Goal: Task Accomplishment & Management: Use online tool/utility

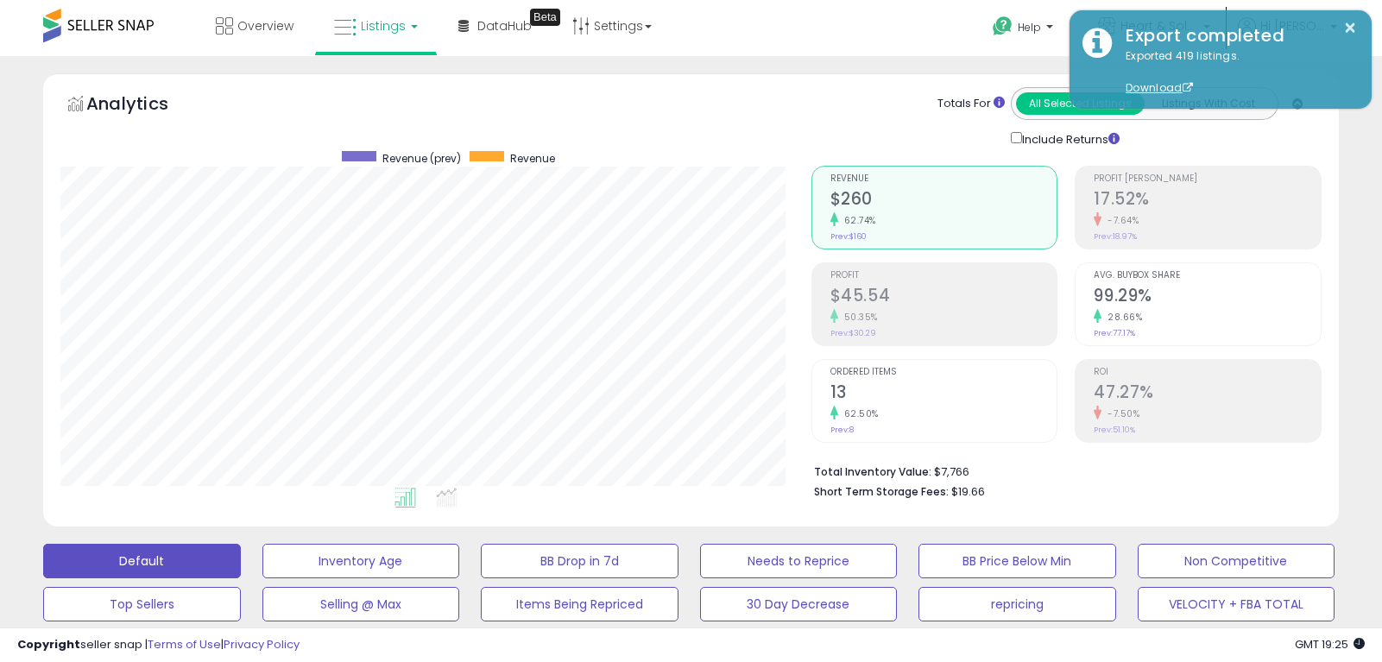
scroll to position [5, 0]
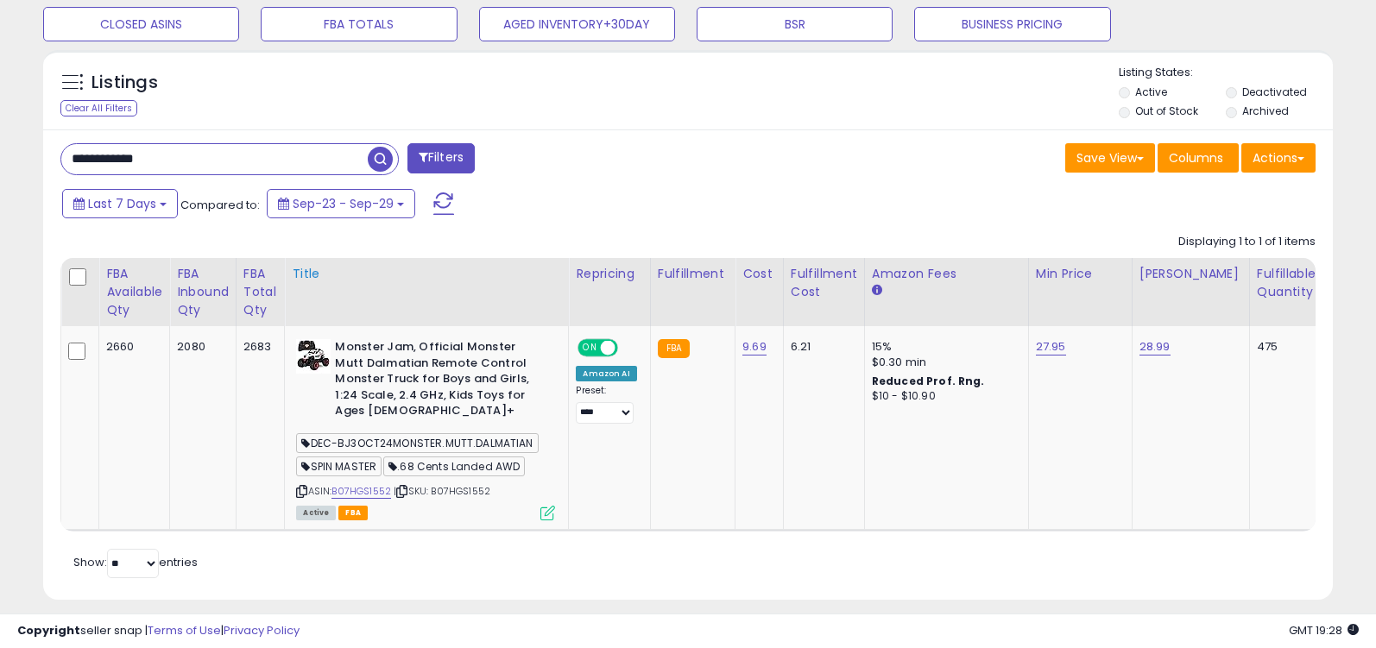
scroll to position [354, 747]
click at [307, 487] on icon at bounding box center [301, 491] width 11 height 9
drag, startPoint x: 269, startPoint y: 165, endPoint x: 29, endPoint y: 153, distance: 239.5
click at [30, 153] on div "Listings Clear All Filters" at bounding box center [688, 331] width 1316 height 580
click at [677, 221] on div "Last 7 Days Compared to: Sep-23 - Sep-29" at bounding box center [529, 205] width 942 height 39
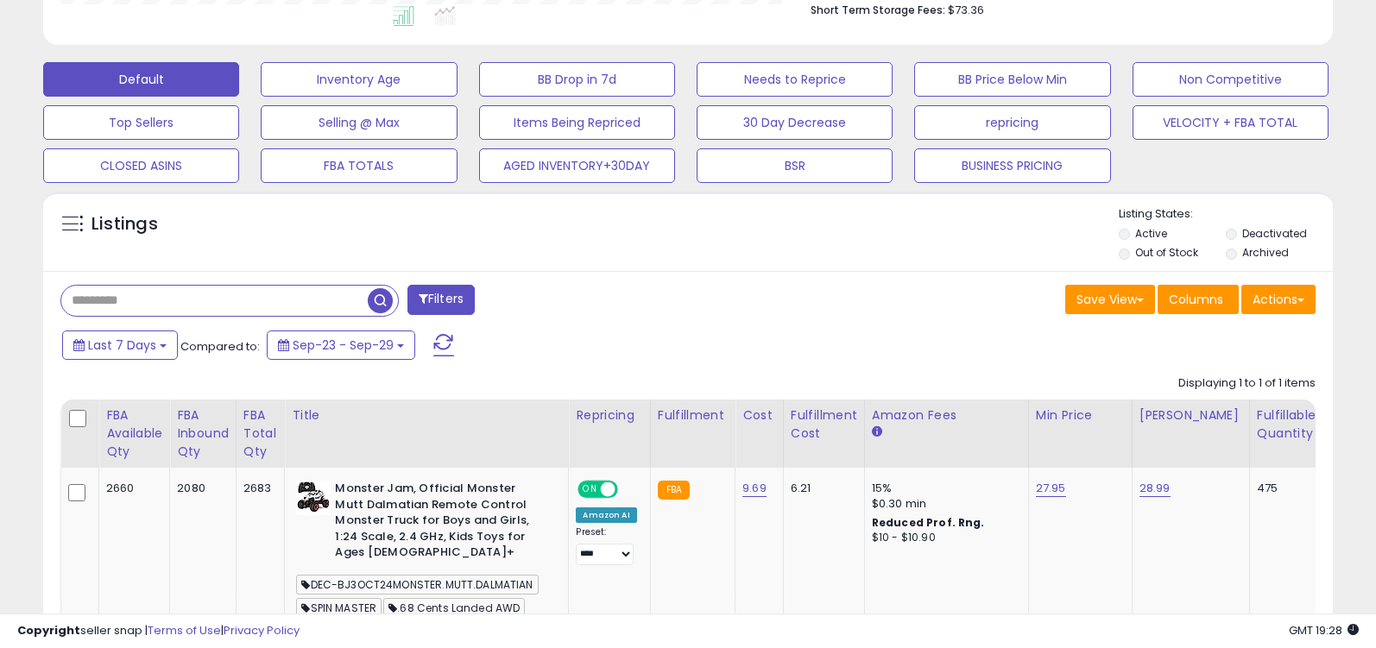
scroll to position [472, 0]
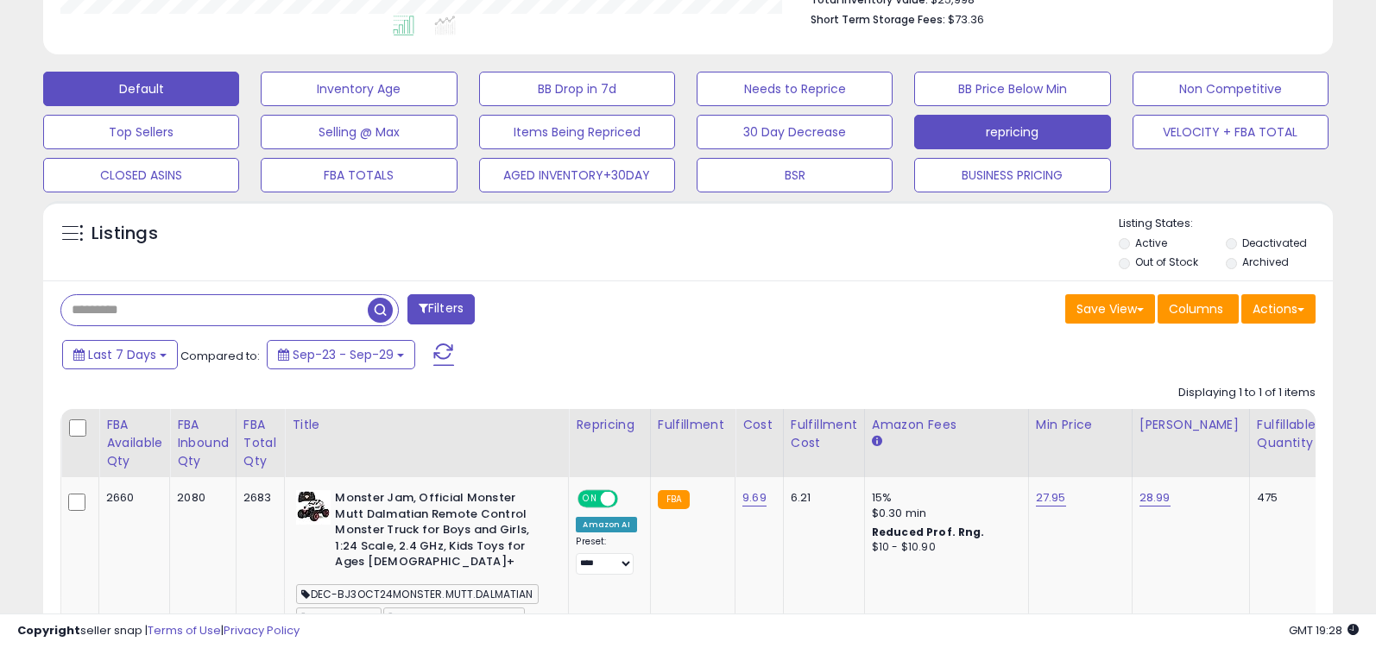
click at [1029, 130] on button "repricing" at bounding box center [1012, 132] width 196 height 35
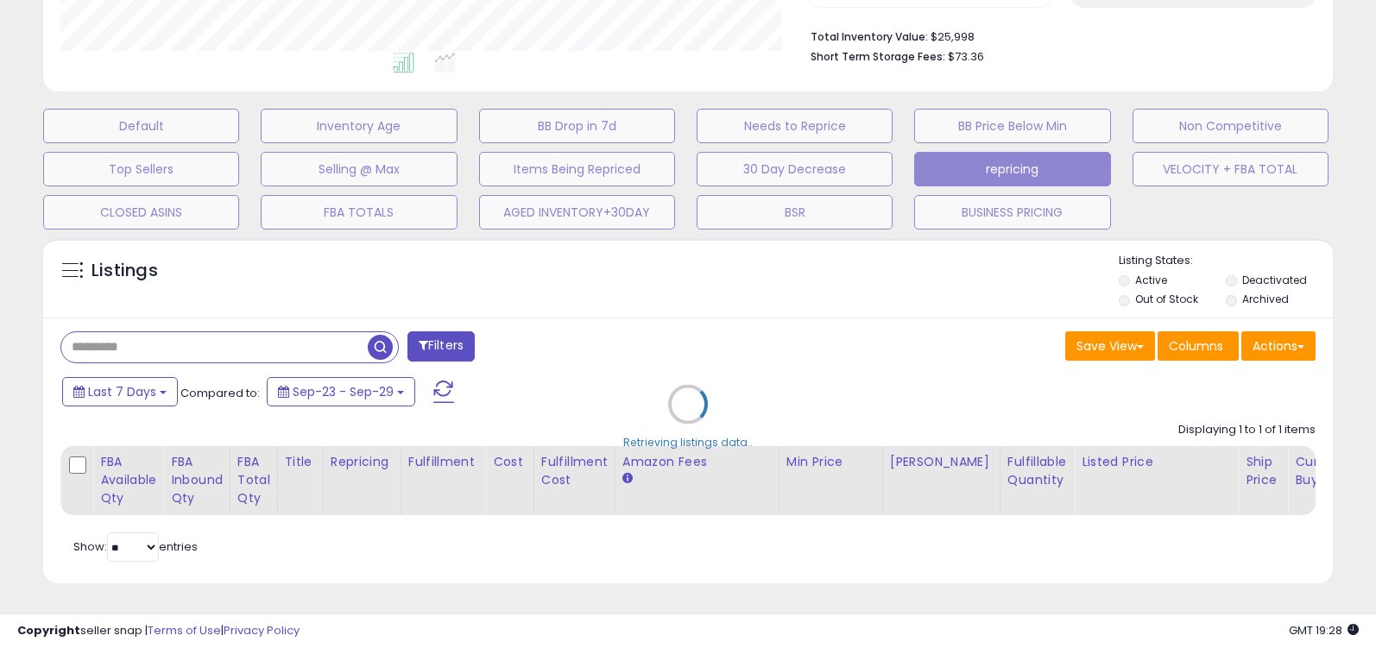
scroll to position [435, 0]
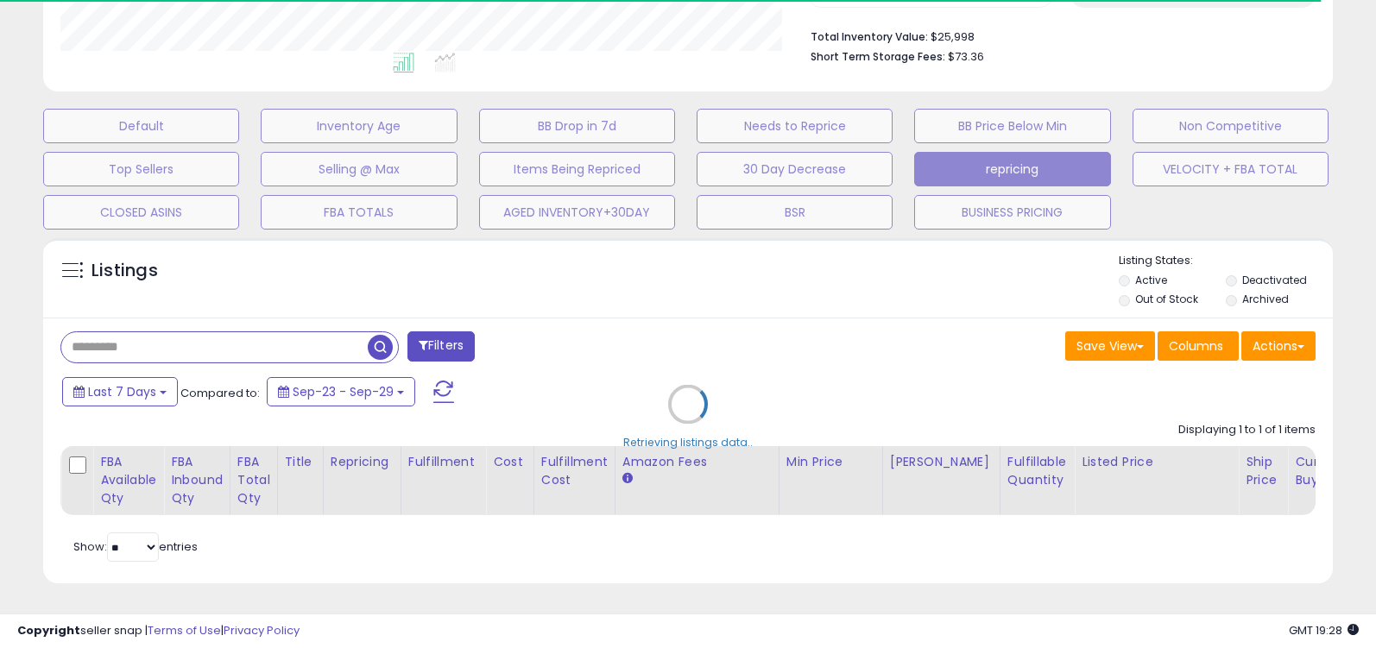
select select "**"
